Goal: Task Accomplishment & Management: Manage account settings

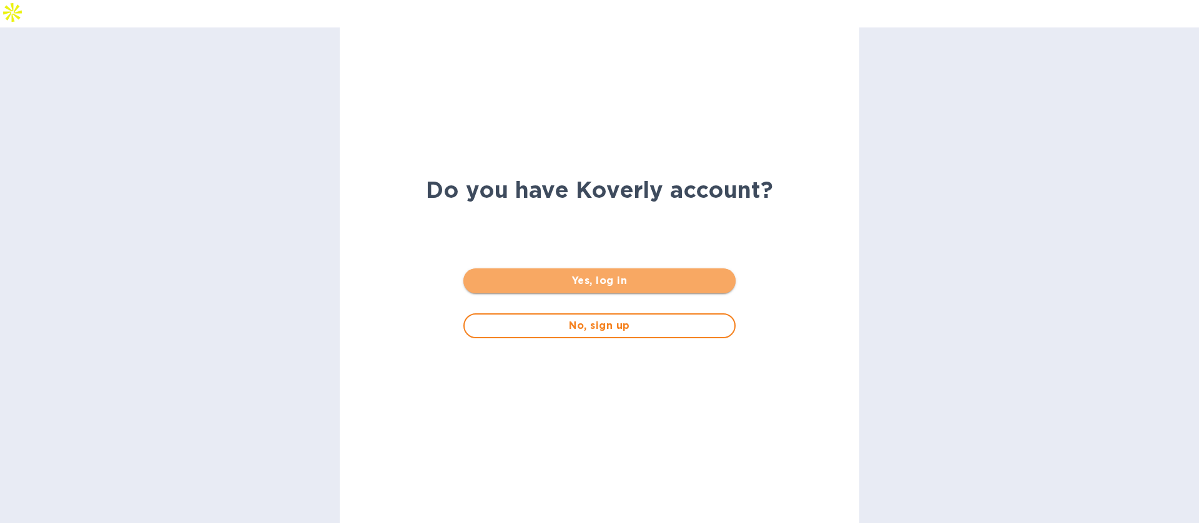
click at [551, 274] on span "Yes, log in" at bounding box center [599, 281] width 252 height 15
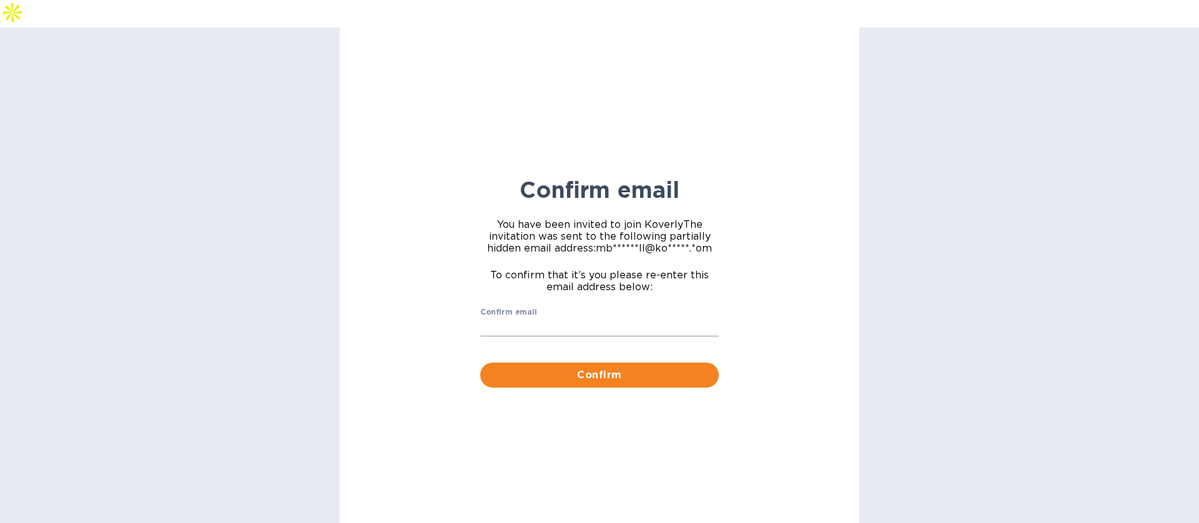
click at [570, 318] on input "Confirm email" at bounding box center [599, 327] width 239 height 19
type input "mbrakebill@koverly.com"
click at [644, 363] on button "Confirm" at bounding box center [599, 375] width 239 height 25
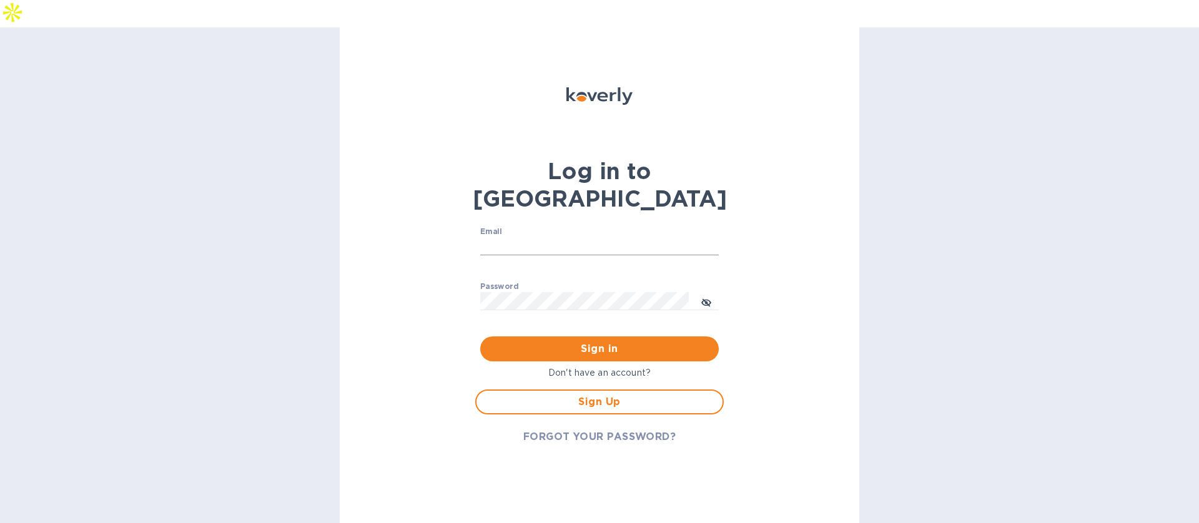
click at [552, 237] on input "Email" at bounding box center [599, 246] width 239 height 19
type input "mbrakebill@koverly.com"
click at [585, 342] on span "Sign in" at bounding box center [599, 349] width 219 height 15
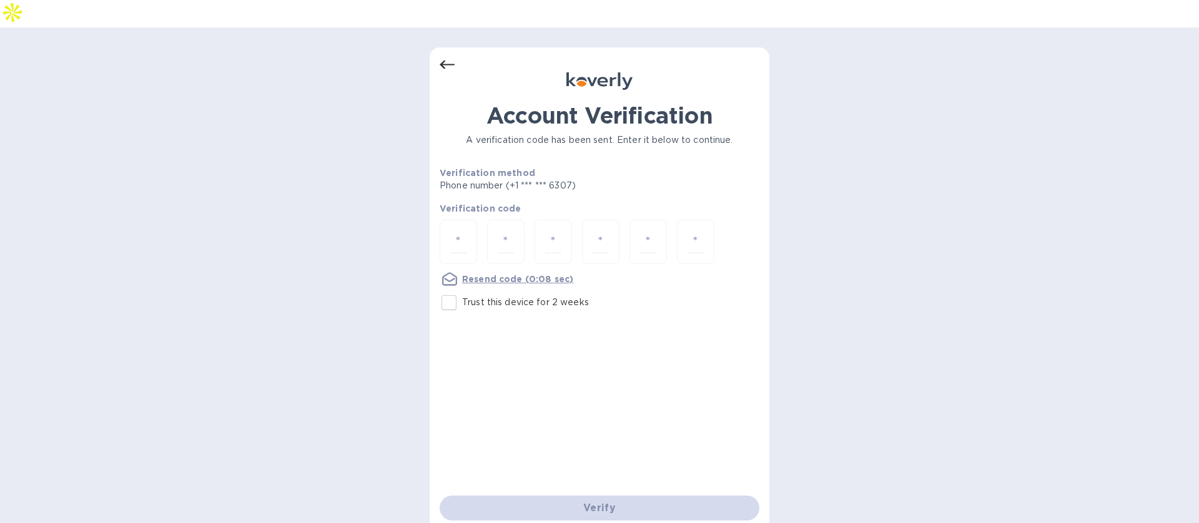
click at [452, 290] on input "Trust this device for 2 weeks" at bounding box center [449, 303] width 26 height 26
checkbox input "true"
click at [458, 230] on input "number" at bounding box center [458, 241] width 16 height 23
type input "5"
type input "4"
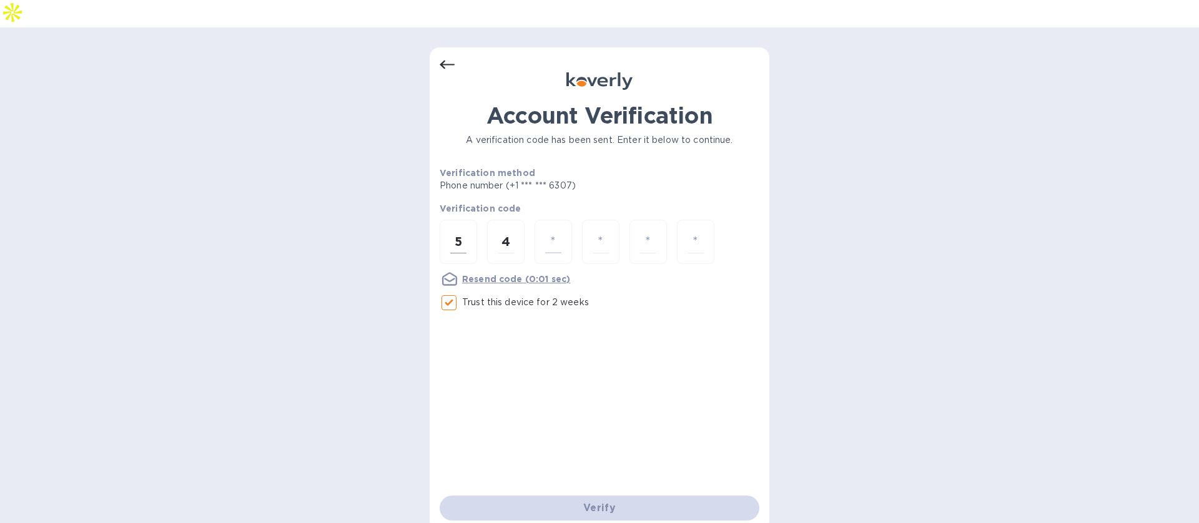
type input "0"
type input "7"
type input "3"
type input "9"
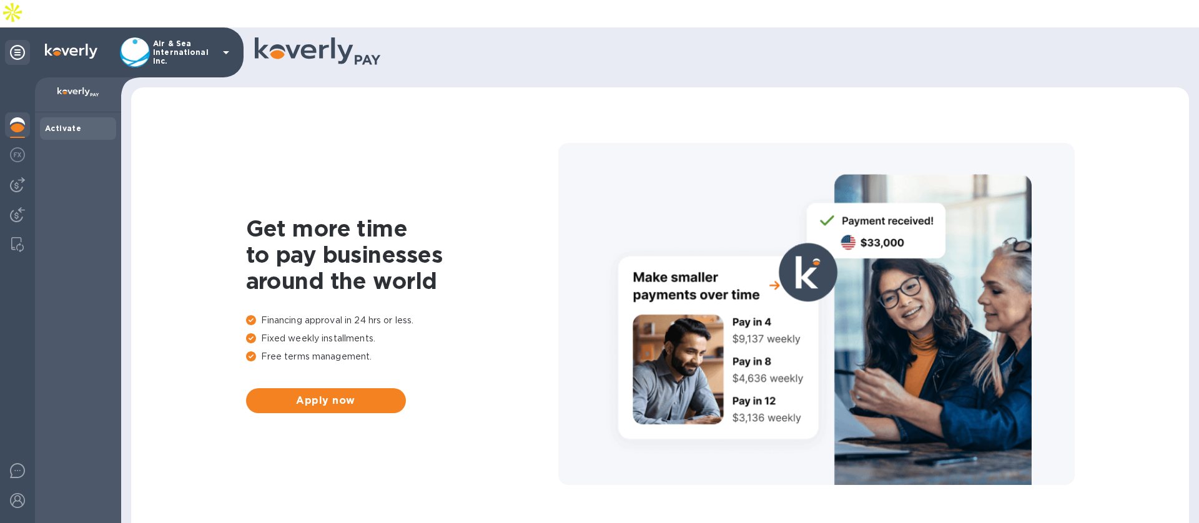
click at [219, 45] on icon at bounding box center [226, 52] width 15 height 15
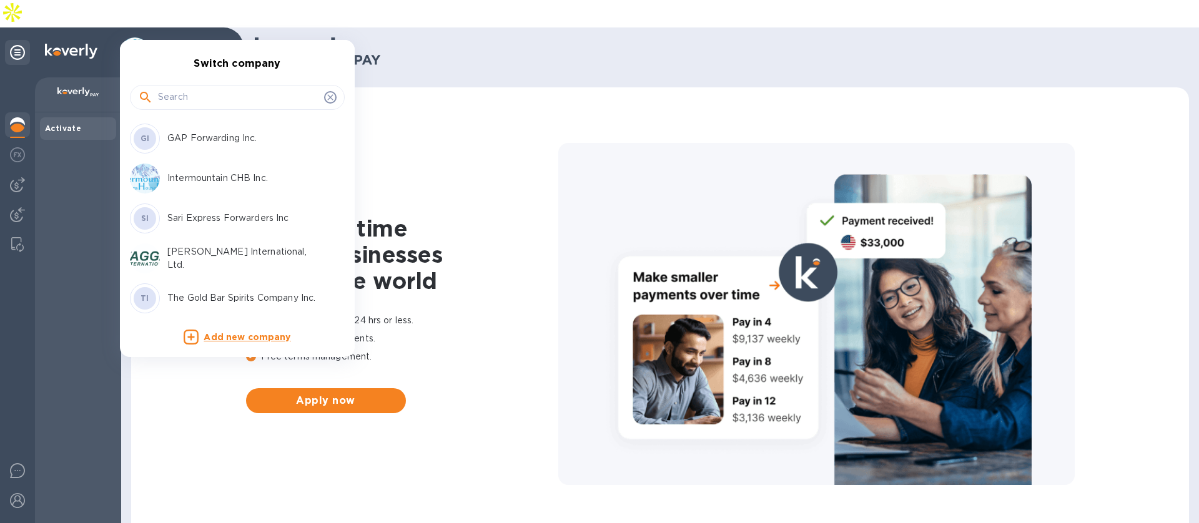
scroll to position [280, 0]
click at [197, 174] on p "Taggart International, Ltd." at bounding box center [245, 177] width 157 height 26
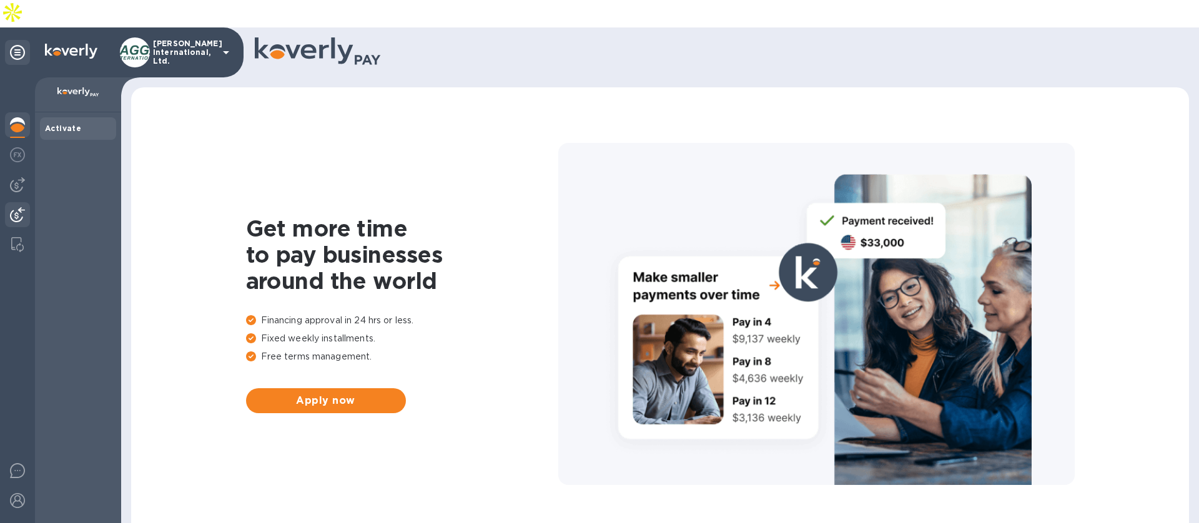
click at [20, 207] on img at bounding box center [17, 214] width 15 height 15
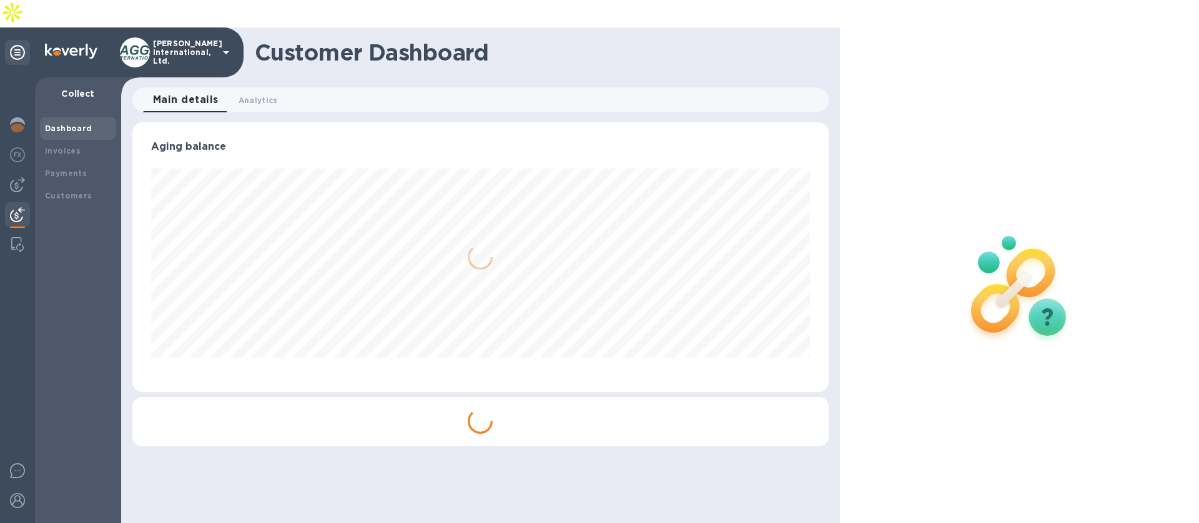
scroll to position [270, 696]
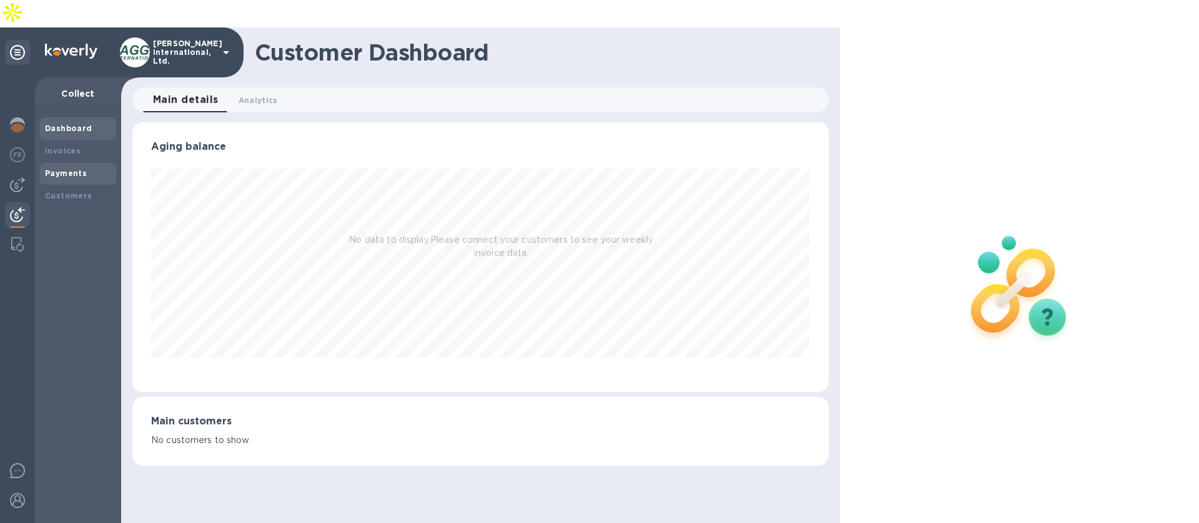
click at [66, 169] on b "Payments" at bounding box center [66, 173] width 42 height 9
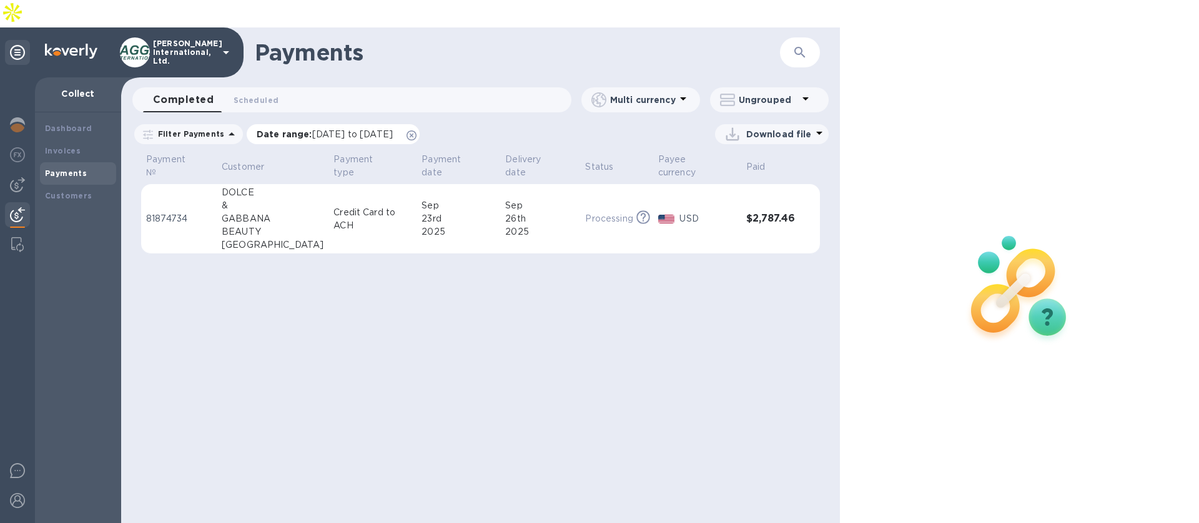
click at [417, 131] on icon at bounding box center [412, 136] width 10 height 10
click at [447, 124] on div "Download file" at bounding box center [539, 134] width 579 height 20
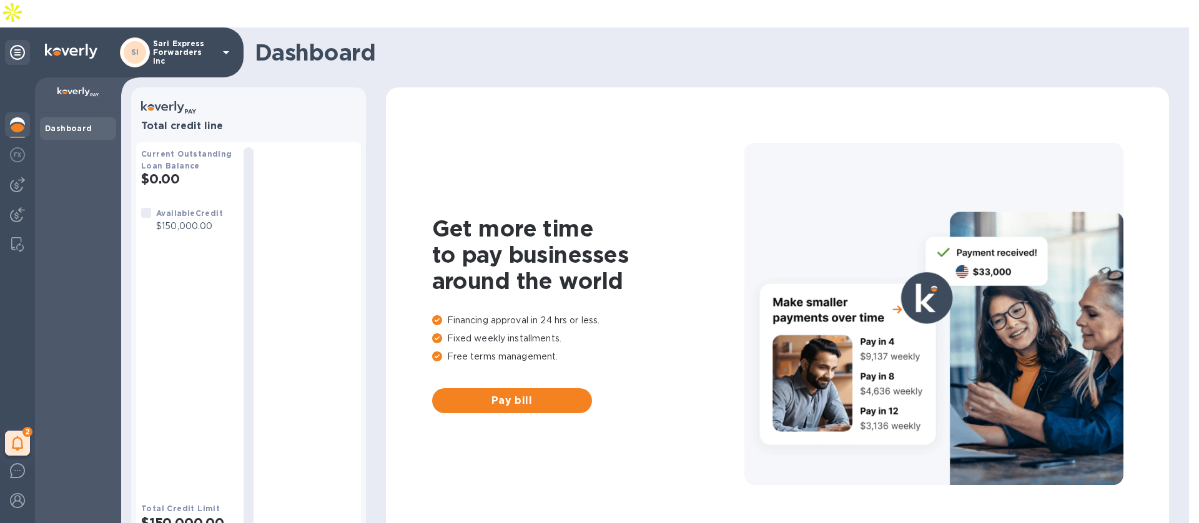
click at [189, 39] on p "Sari Express Forwarders Inc" at bounding box center [184, 52] width 62 height 26
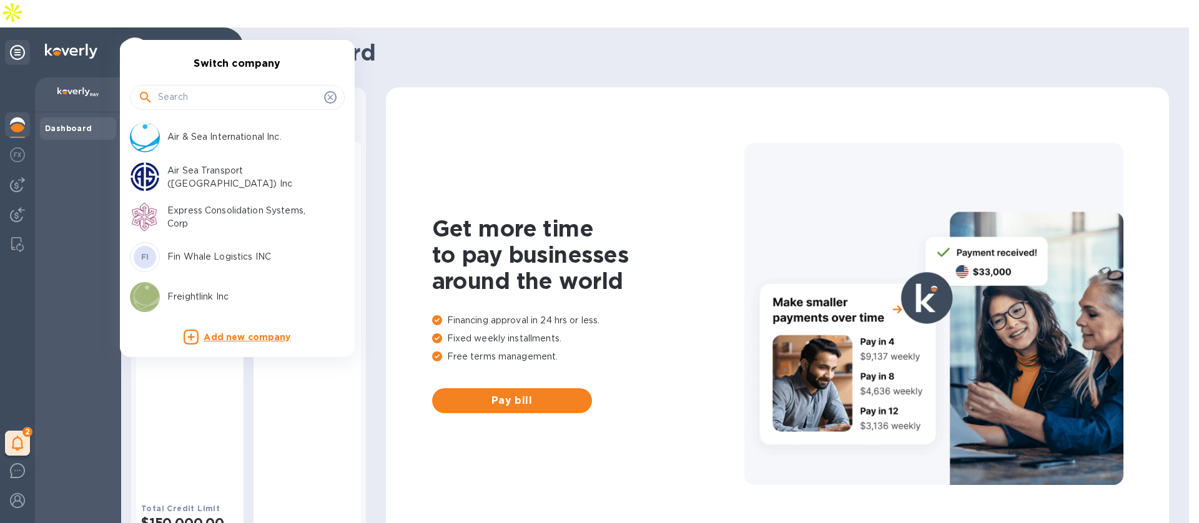
click at [191, 138] on p "Air & Sea International Inc." at bounding box center [245, 137] width 157 height 13
